Goal: Information Seeking & Learning: Find contact information

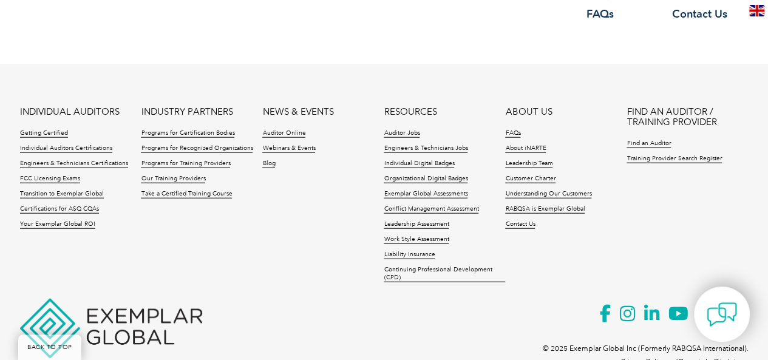
scroll to position [1430, 0]
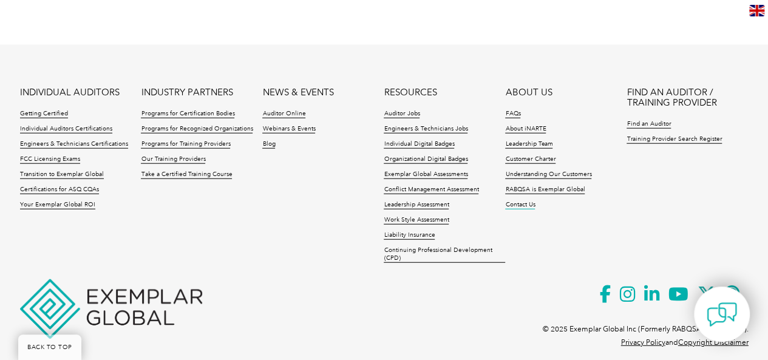
click at [517, 201] on link "Contact Us" at bounding box center [520, 205] width 30 height 9
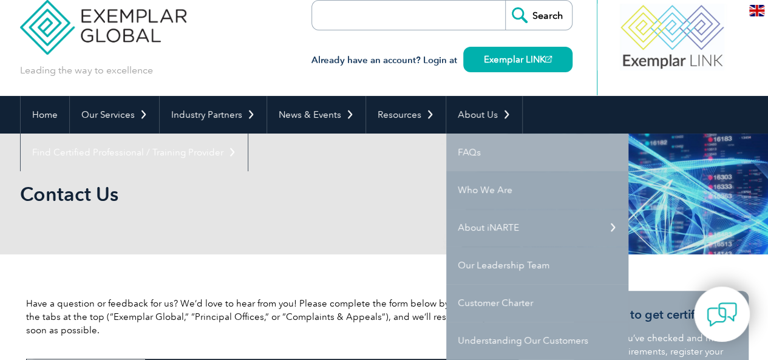
scroll to position [19, 0]
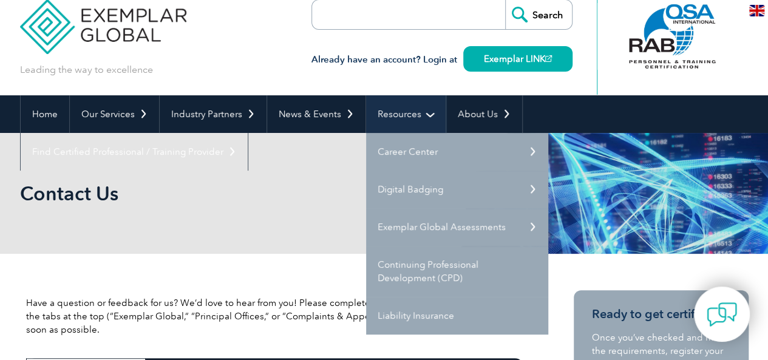
click at [403, 112] on link "Resources" at bounding box center [406, 114] width 80 height 38
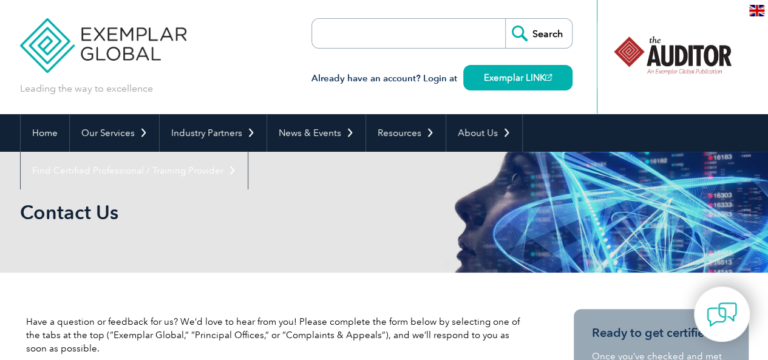
click at [403, 112] on div "Search Already have an account? Login at Exemplar LINK" at bounding box center [442, 57] width 261 height 114
click at [403, 121] on link "Resources" at bounding box center [406, 133] width 80 height 38
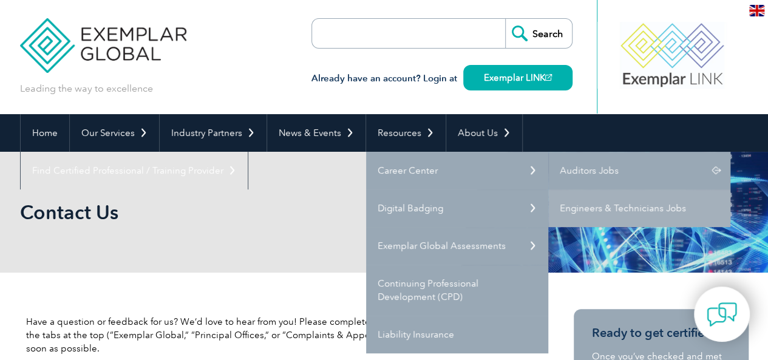
click at [593, 178] on link "Auditors Jobs" at bounding box center [639, 171] width 182 height 38
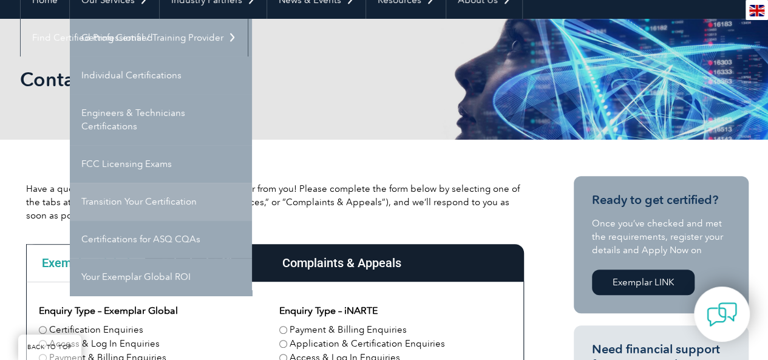
scroll to position [134, 0]
